Goal: Transaction & Acquisition: Purchase product/service

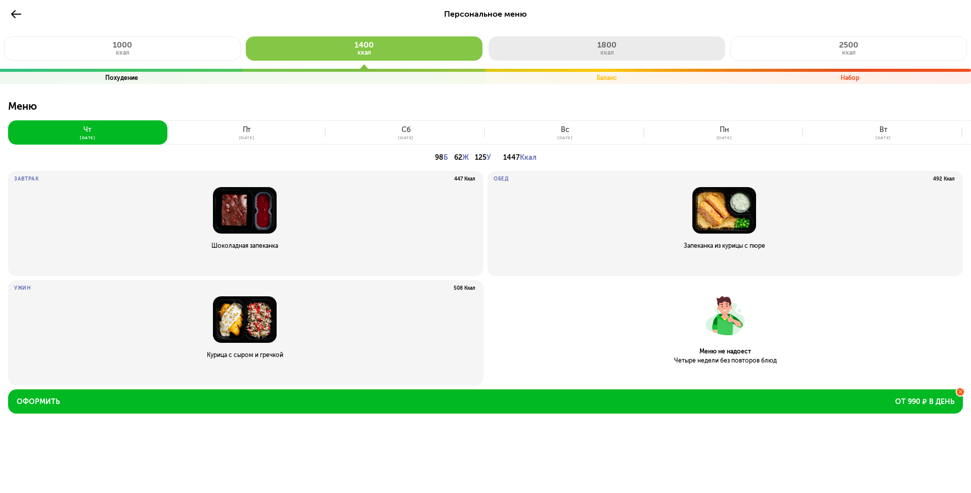
click at [639, 44] on button "1800 ккал" at bounding box center [606, 48] width 237 height 24
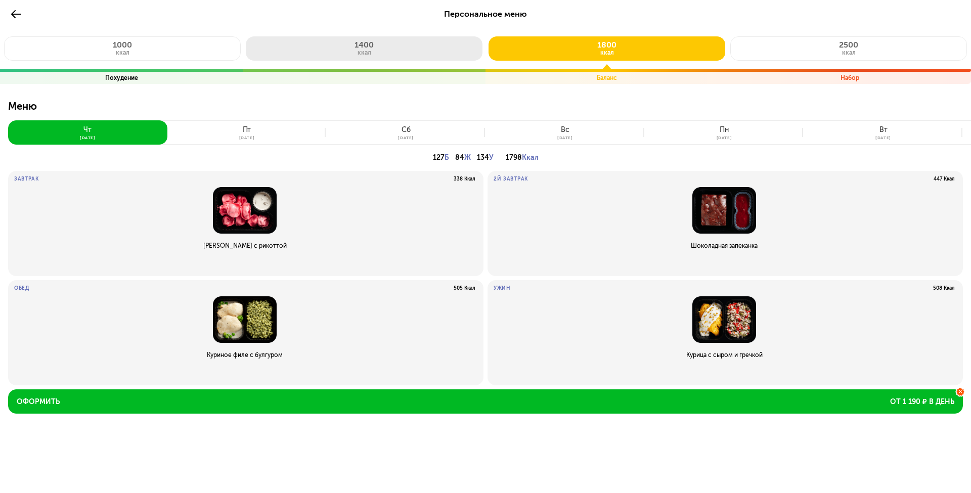
click at [410, 49] on button "1400 ккал" at bounding box center [364, 48] width 237 height 24
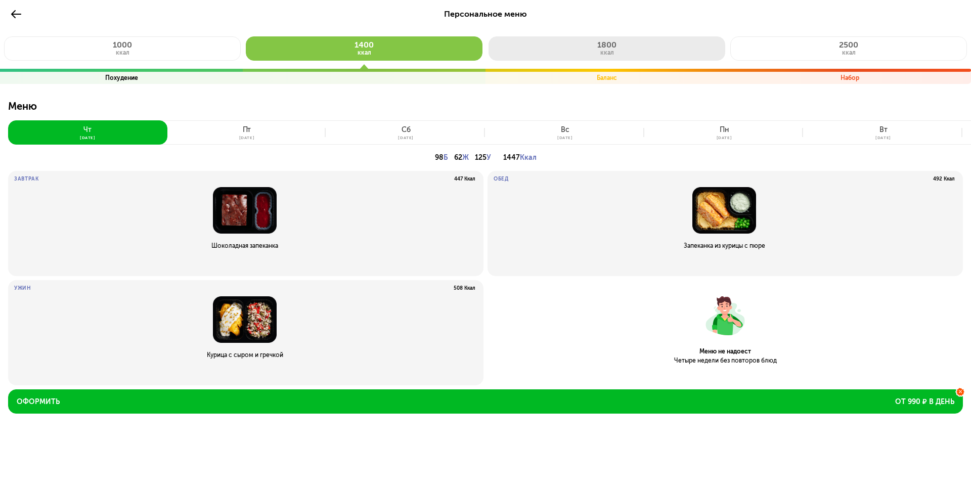
click at [604, 46] on span "1800" at bounding box center [606, 45] width 19 height 10
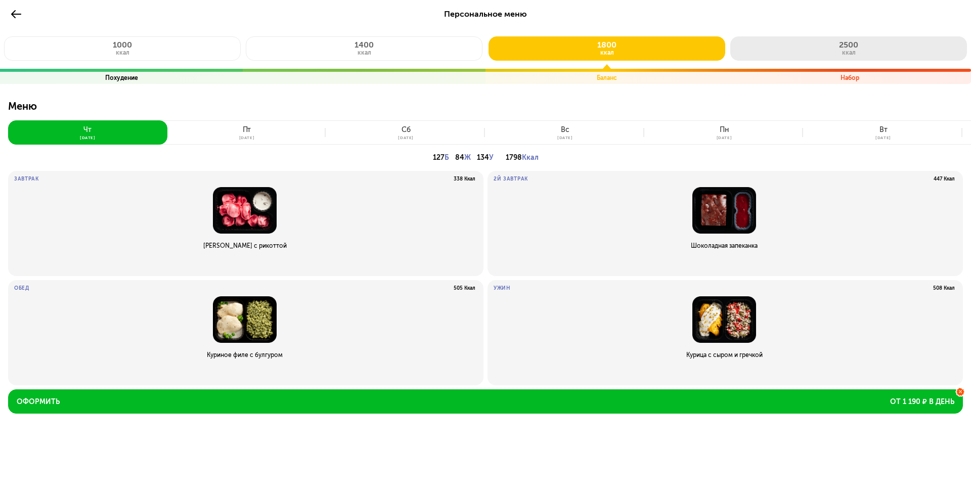
click at [830, 49] on button "2500 ккал" at bounding box center [848, 48] width 237 height 24
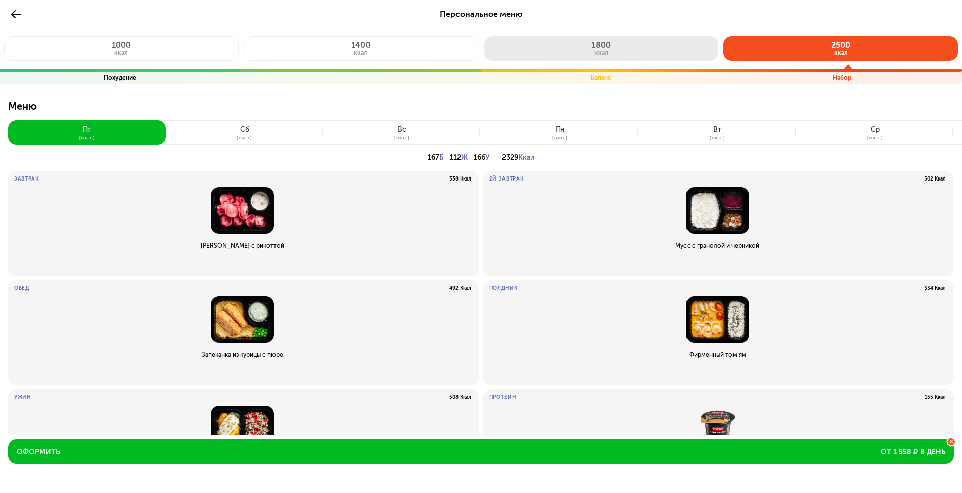
click at [633, 52] on button "1800 ккал" at bounding box center [601, 48] width 235 height 24
